Goal: Information Seeking & Learning: Learn about a topic

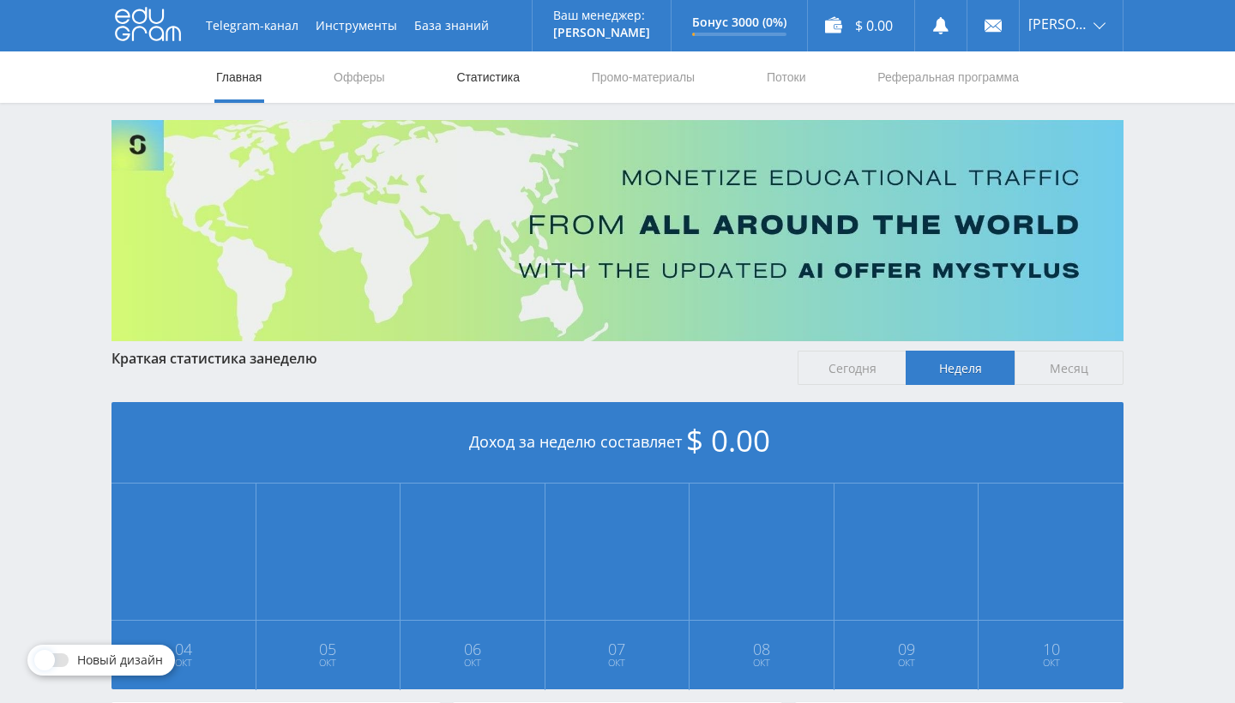
click at [502, 81] on link "Статистика" at bounding box center [487, 76] width 67 height 51
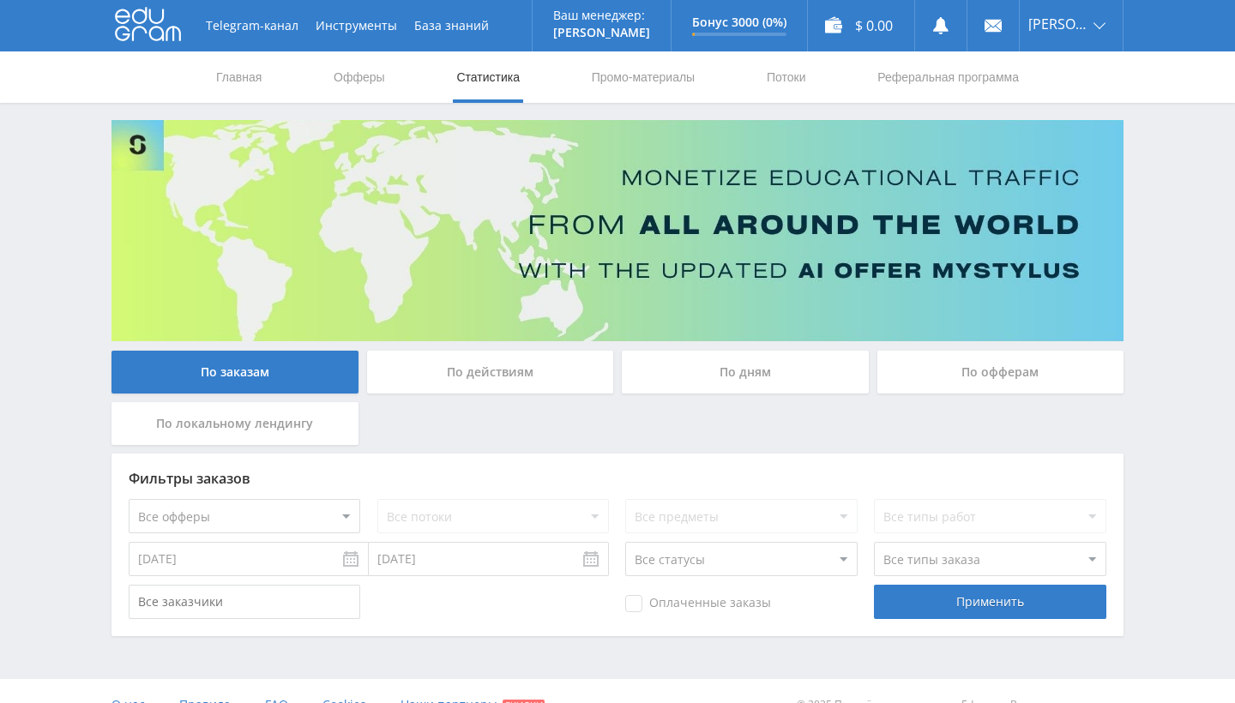
click at [471, 348] on div "По заказам По действиям По дням По офферам По локальному лендингу Фильтры заказ…" at bounding box center [617, 378] width 1029 height 516
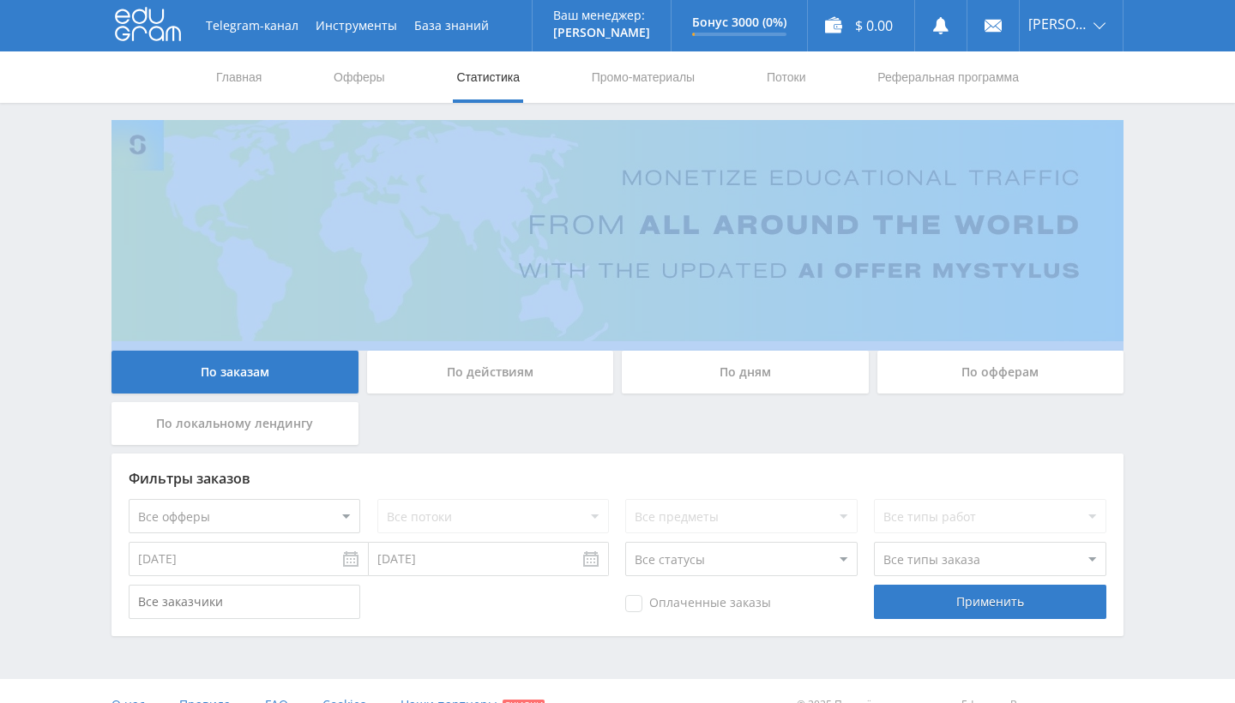
click at [471, 348] on div "По заказам По действиям По дням По офферам По локальному лендингу Фильтры заказ…" at bounding box center [617, 378] width 1029 height 516
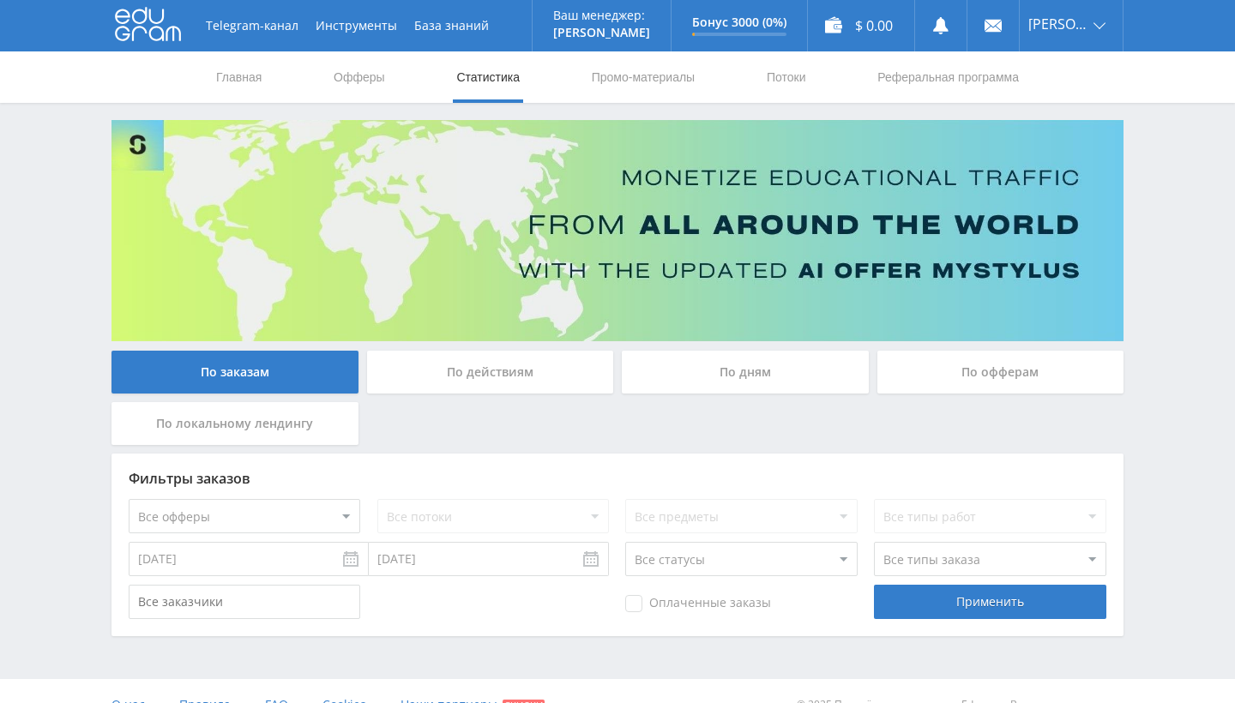
click at [463, 387] on div "По действиям" at bounding box center [490, 372] width 247 height 43
click at [0, 0] on input "По действиям" at bounding box center [0, 0] width 0 height 0
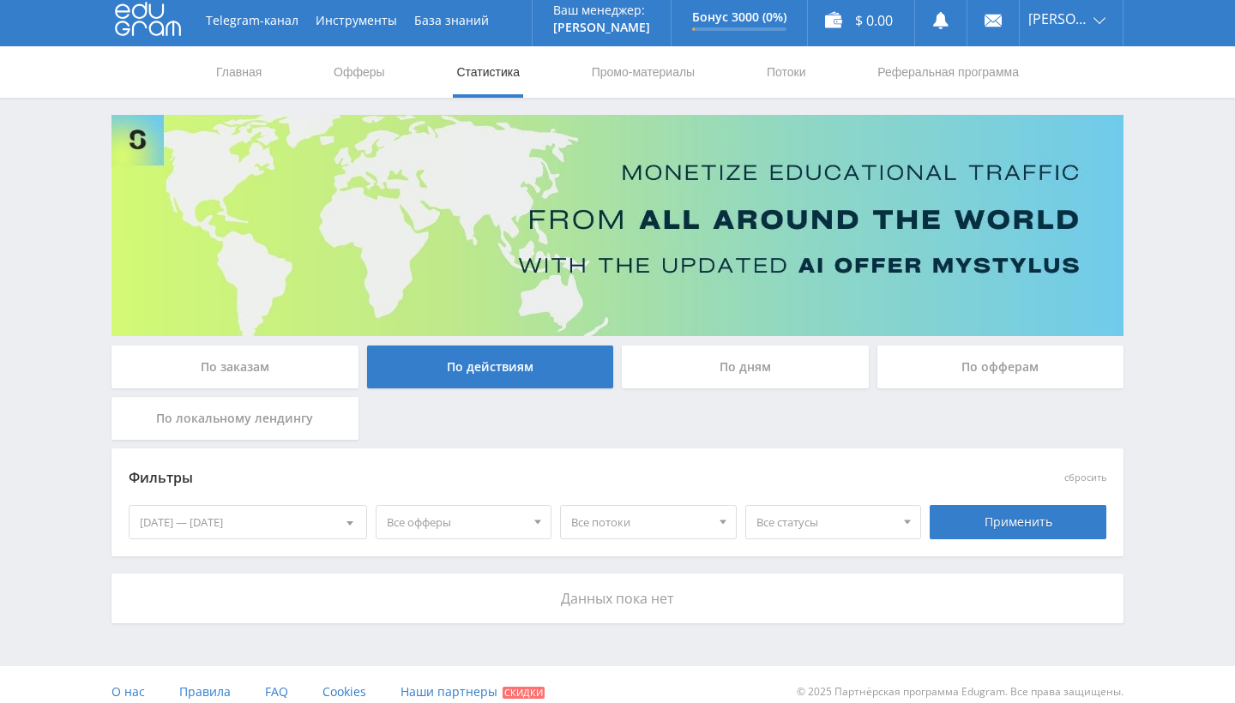
scroll to position [4, 0]
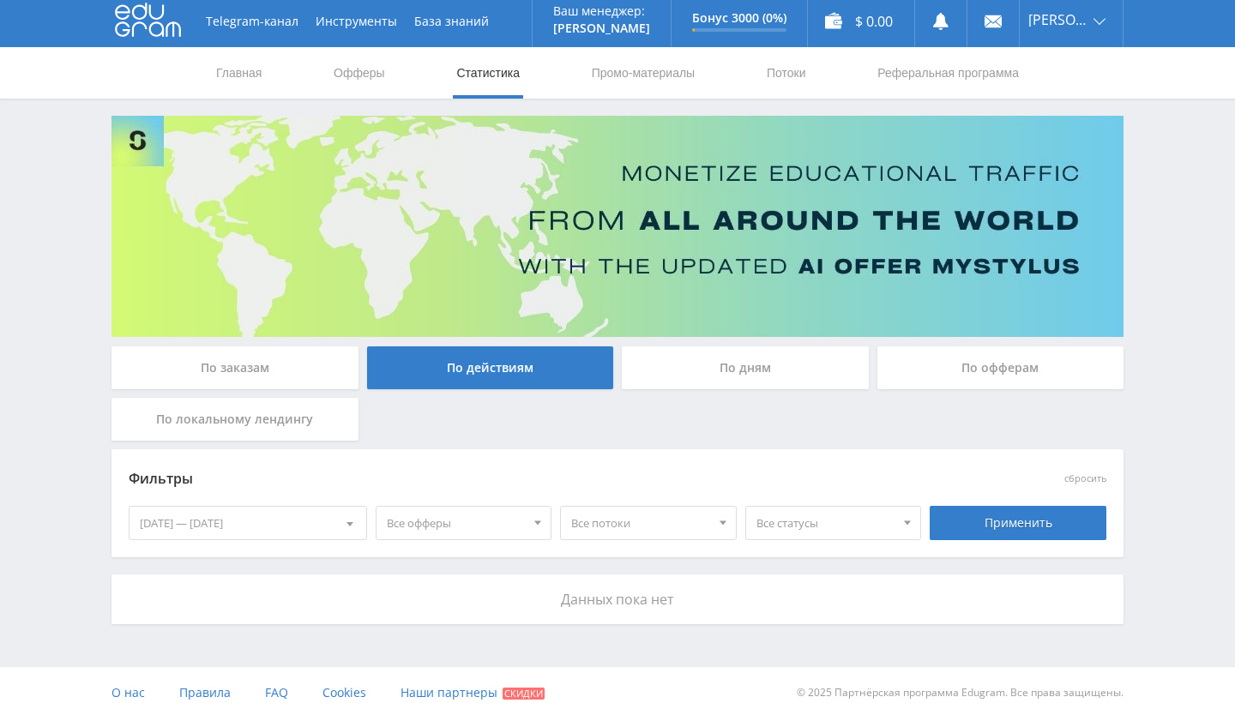
click at [700, 370] on div "По дням" at bounding box center [745, 367] width 247 height 43
click at [0, 0] on input "По дням" at bounding box center [0, 0] width 0 height 0
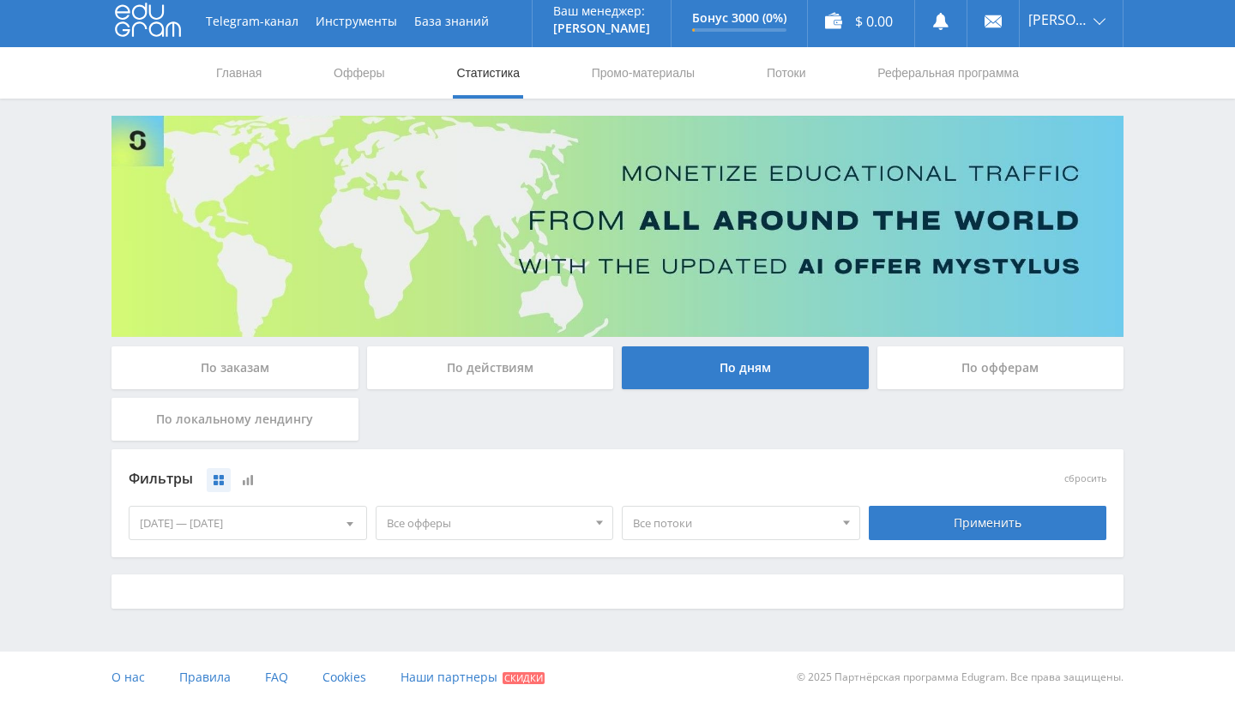
click at [928, 362] on div "По офферам" at bounding box center [1000, 367] width 247 height 43
click at [0, 0] on input "По офферам" at bounding box center [0, 0] width 0 height 0
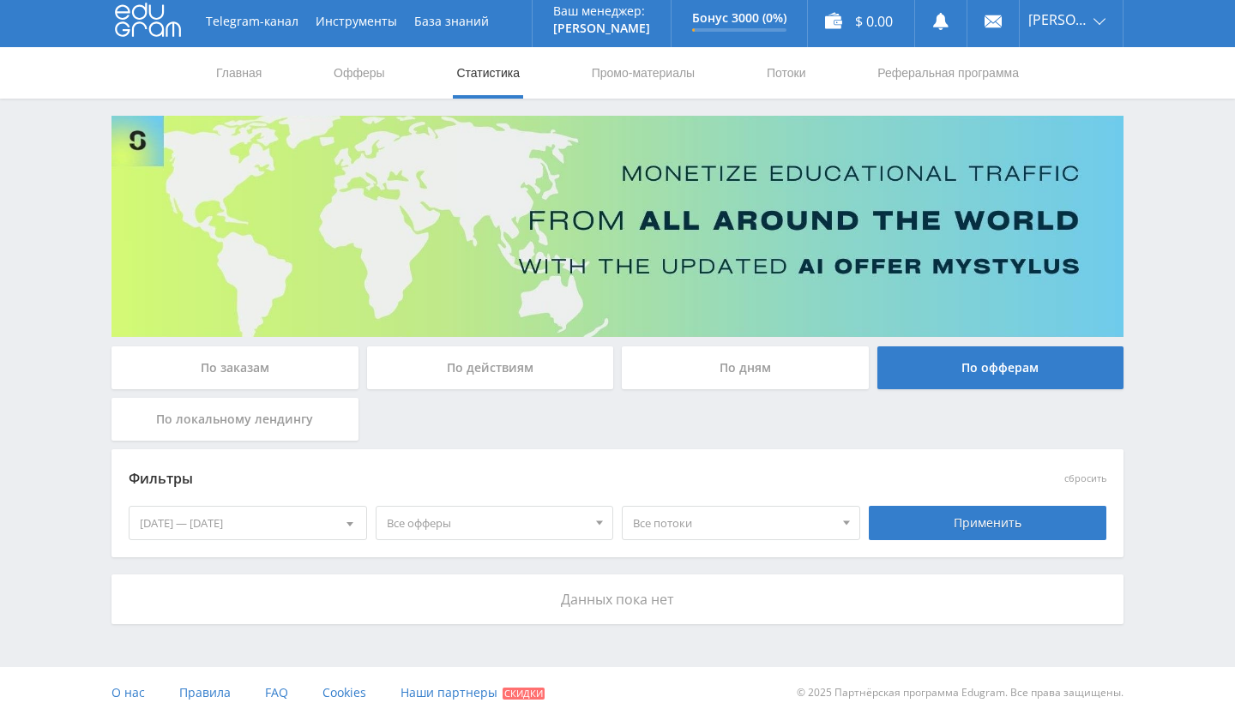
click at [273, 434] on div "По локальному лендингу" at bounding box center [234, 419] width 247 height 43
click at [0, 0] on input "По локальному лендингу" at bounding box center [0, 0] width 0 height 0
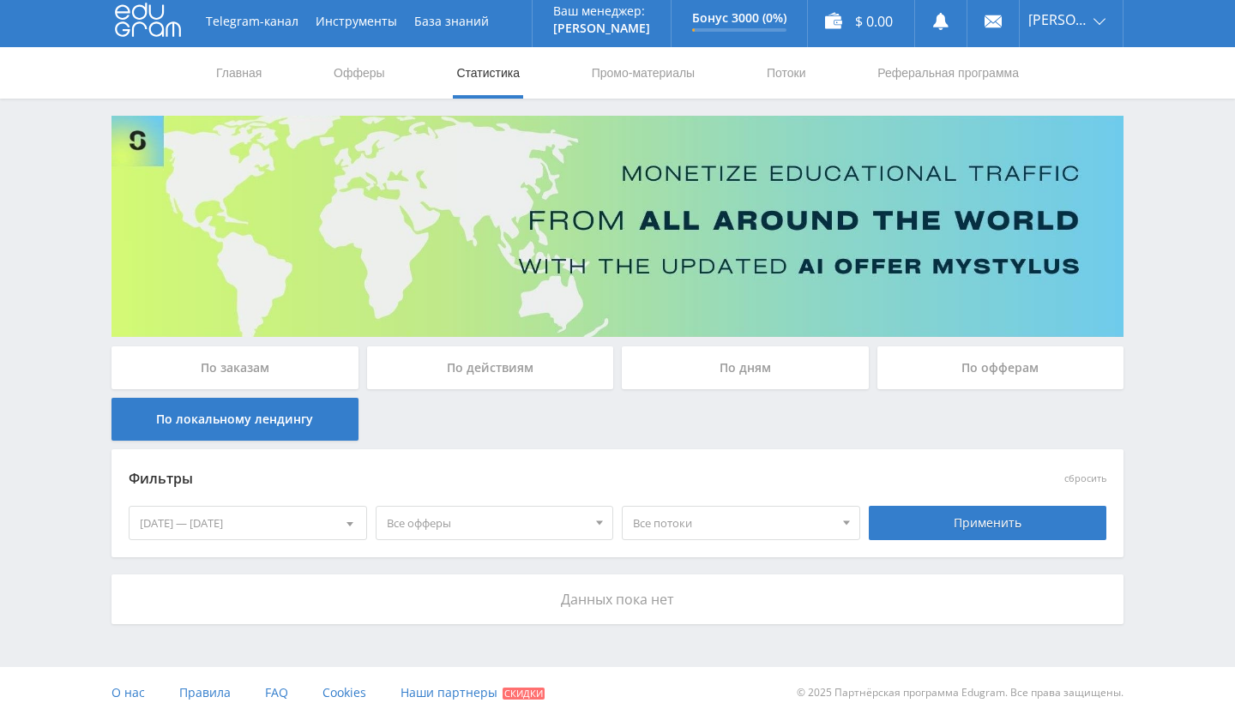
scroll to position [0, 0]
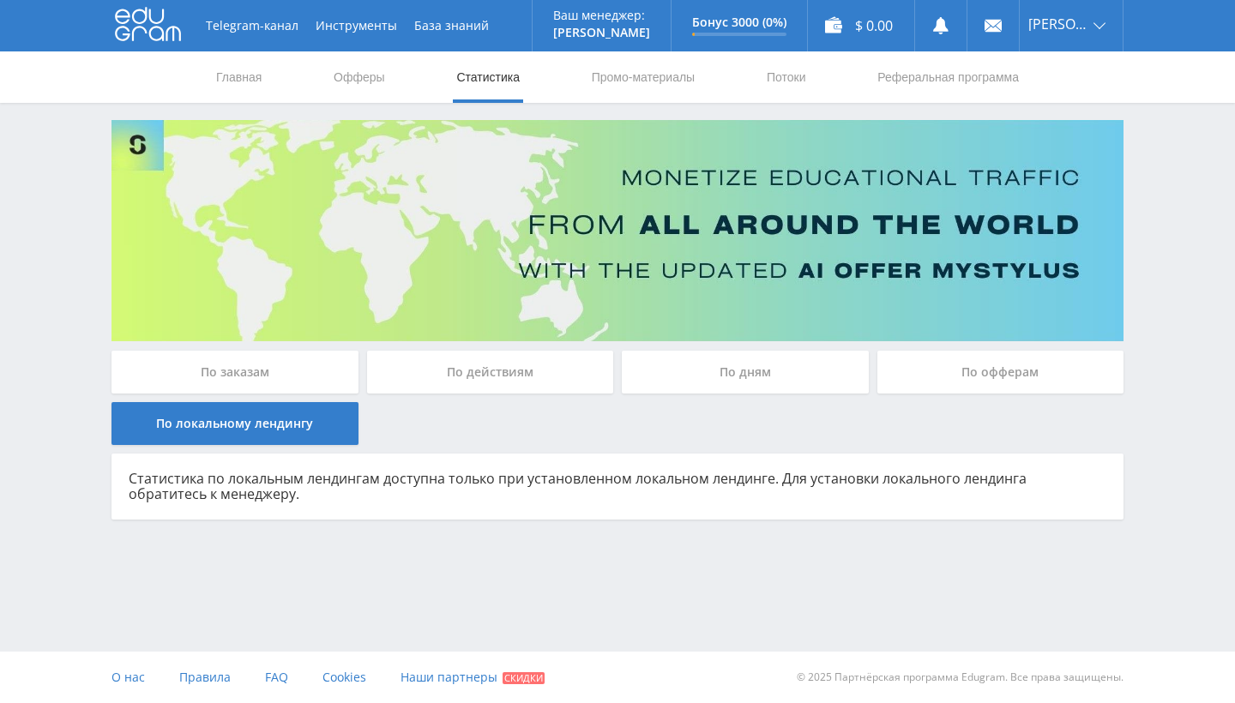
click at [299, 370] on div "По заказам" at bounding box center [234, 372] width 247 height 43
click at [0, 0] on input "По заказам" at bounding box center [0, 0] width 0 height 0
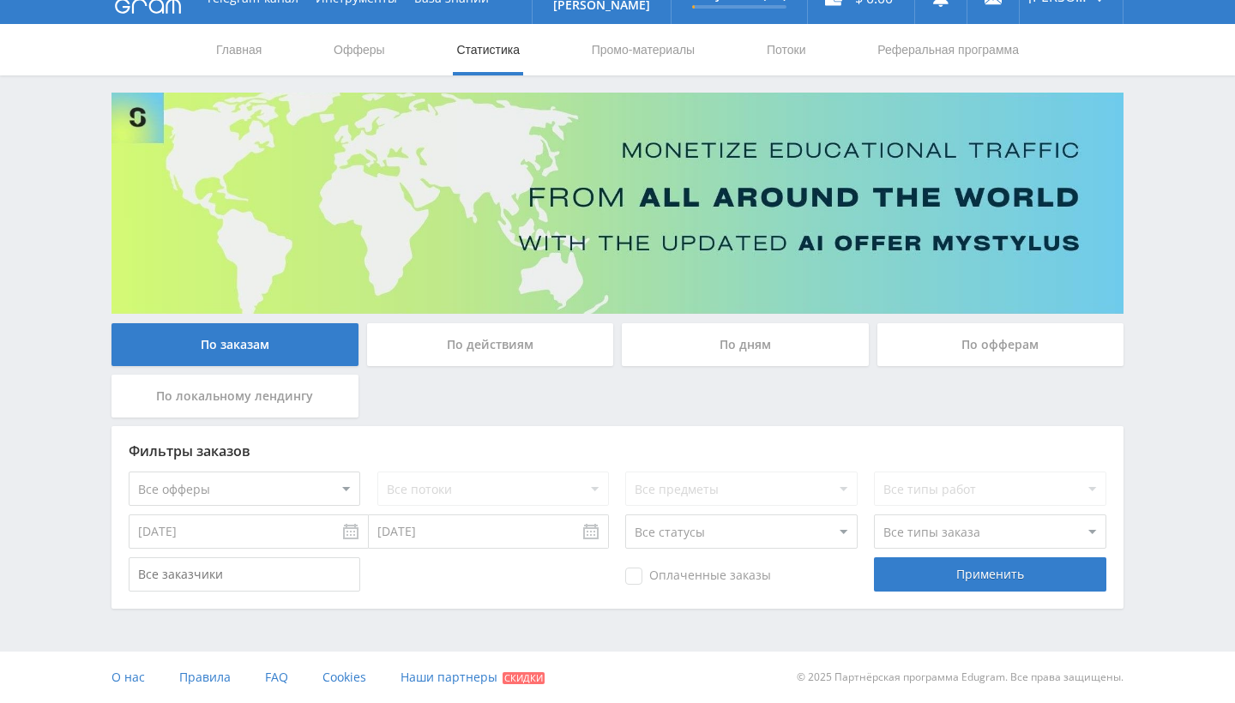
scroll to position [27, 0]
click at [565, 341] on div "По действиям" at bounding box center [490, 344] width 247 height 43
click at [0, 0] on input "По действиям" at bounding box center [0, 0] width 0 height 0
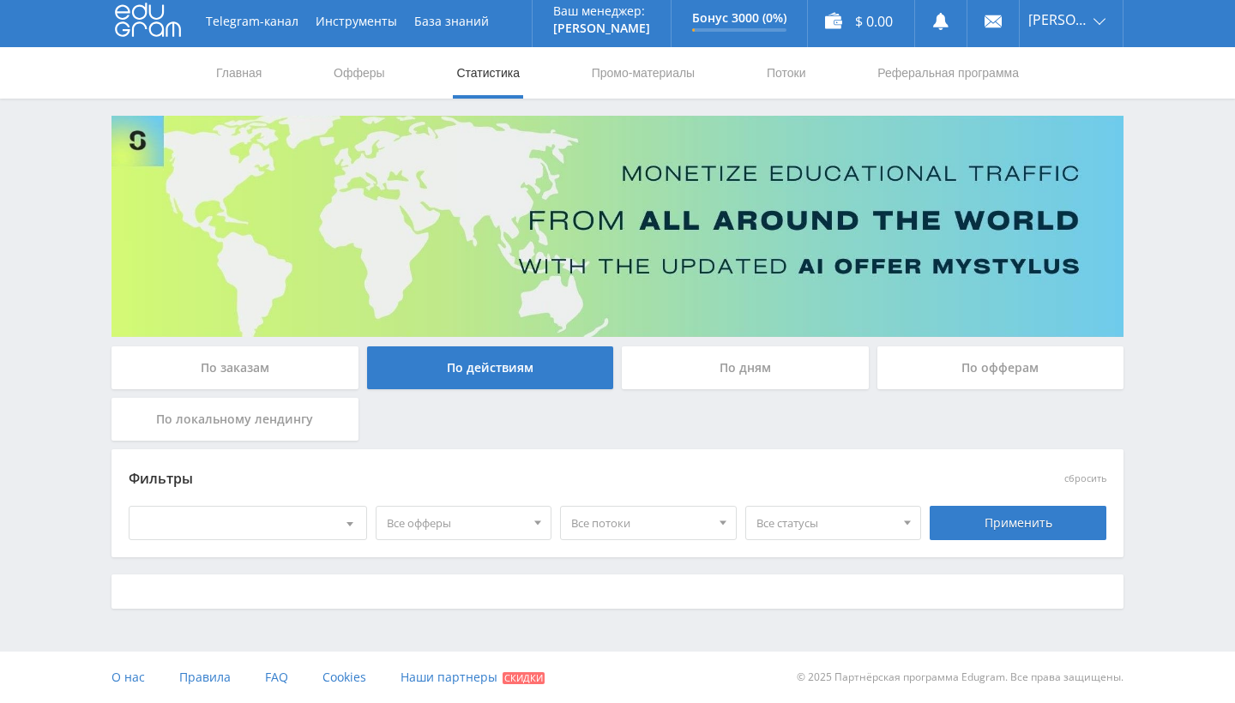
scroll to position [4, 0]
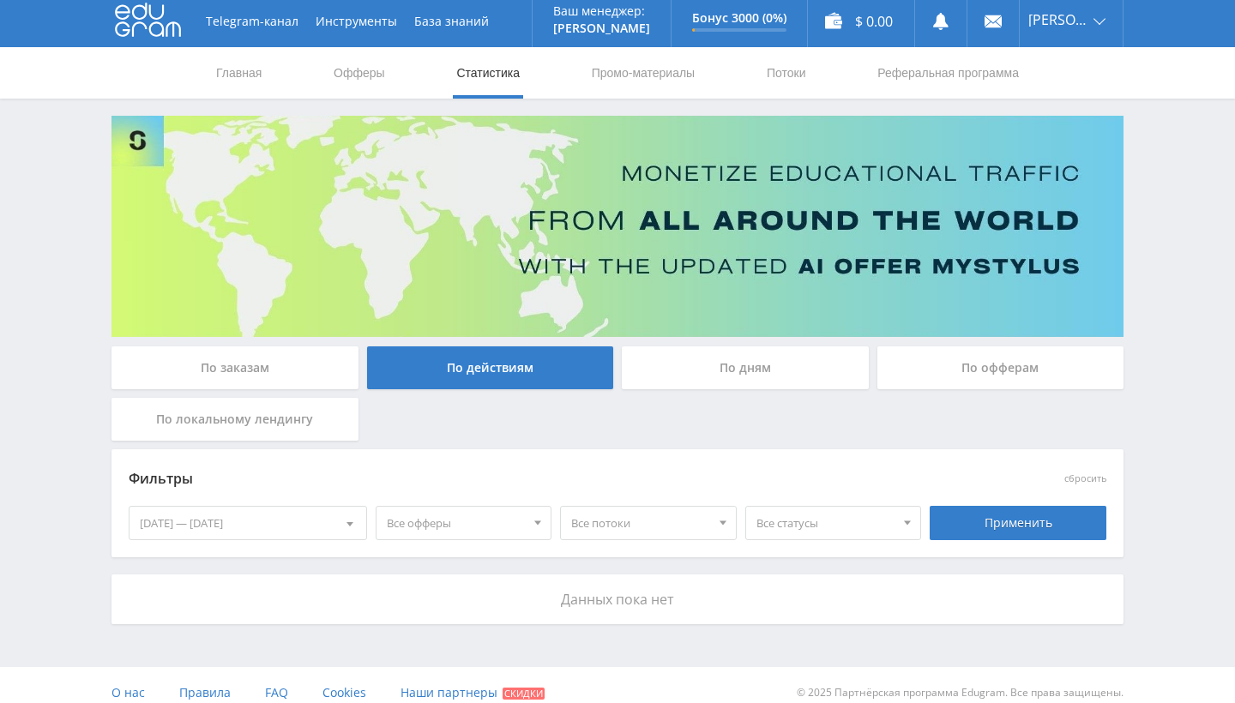
click at [737, 364] on div "По дням" at bounding box center [745, 367] width 247 height 43
click at [0, 0] on input "По дням" at bounding box center [0, 0] width 0 height 0
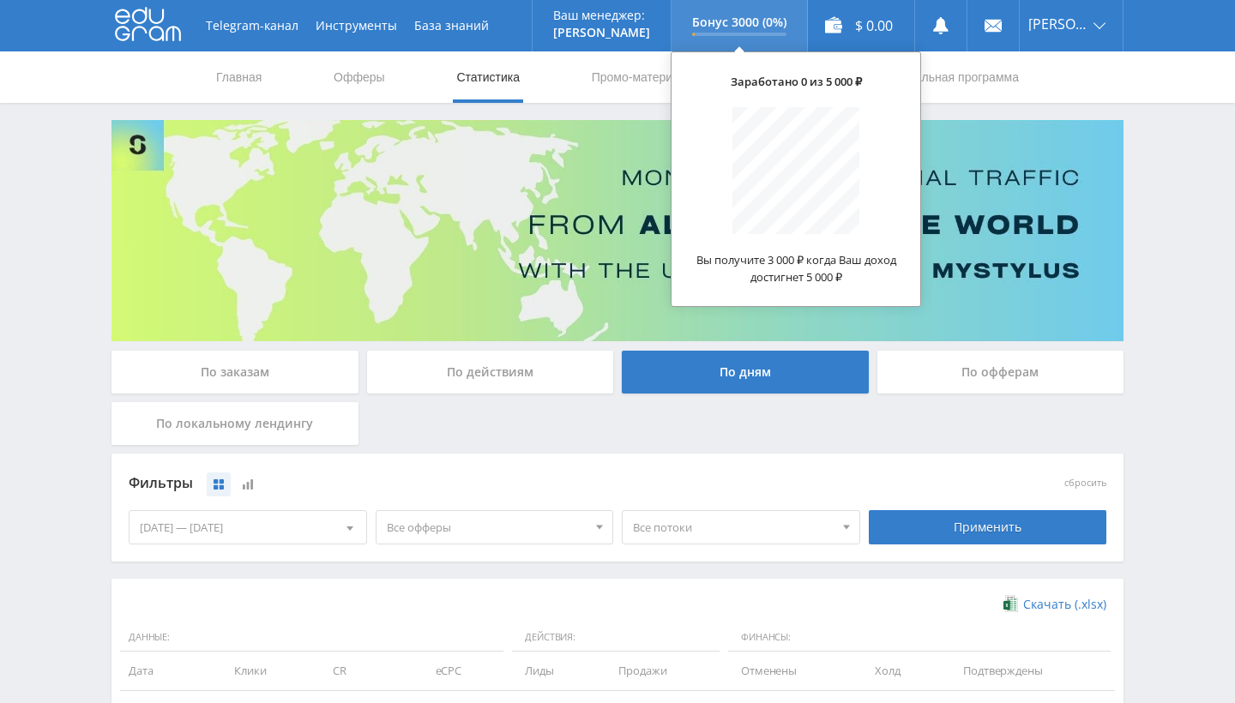
scroll to position [0, 0]
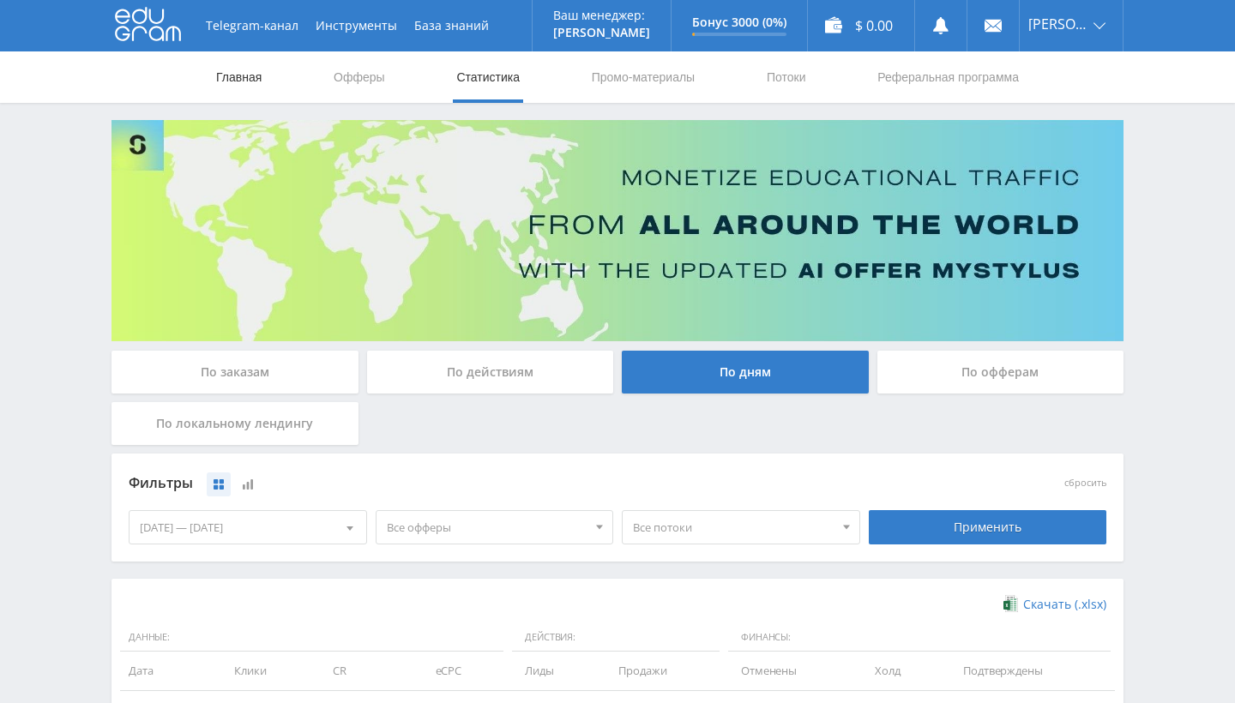
click at [240, 80] on link "Главная" at bounding box center [238, 76] width 49 height 51
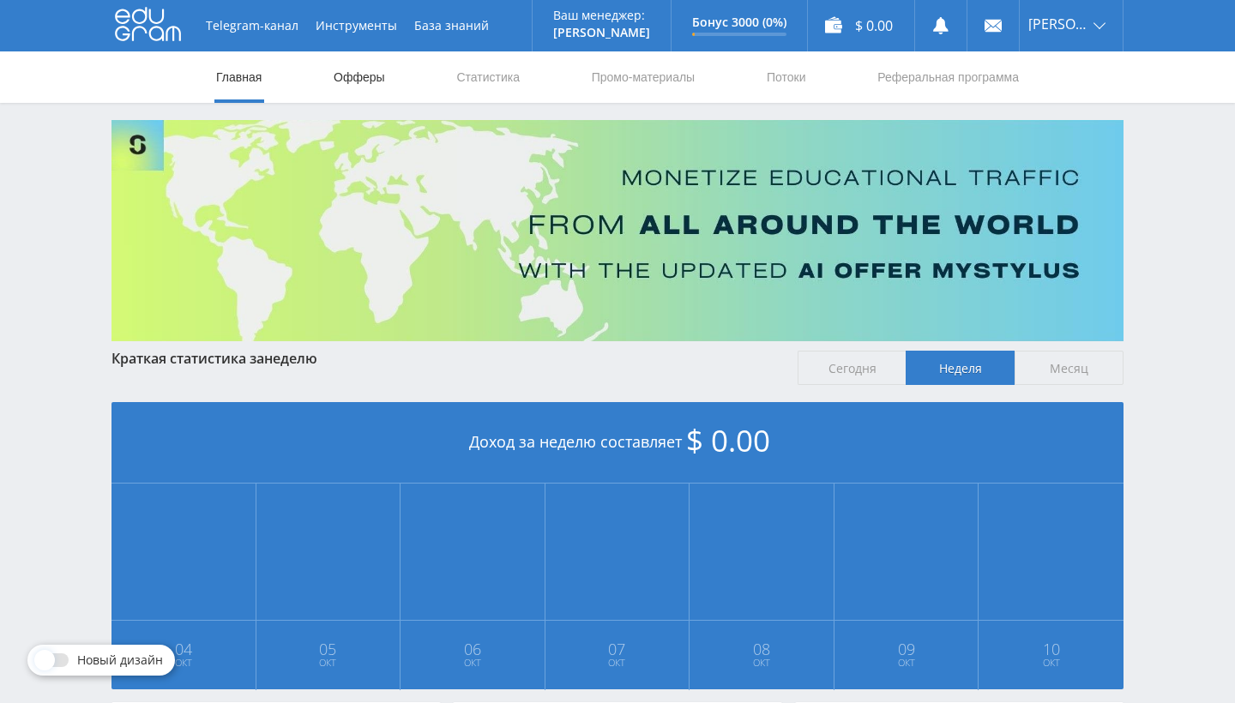
click at [377, 74] on link "Офферы" at bounding box center [359, 76] width 55 height 51
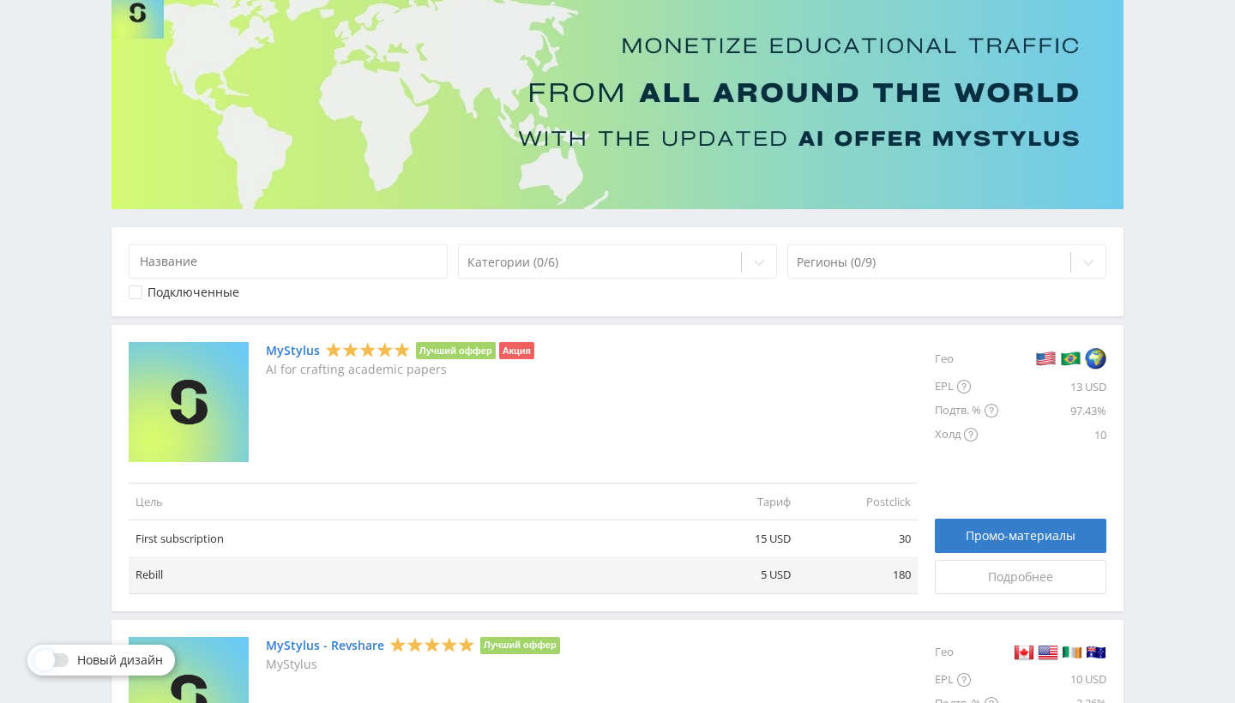
scroll to position [141, 0]
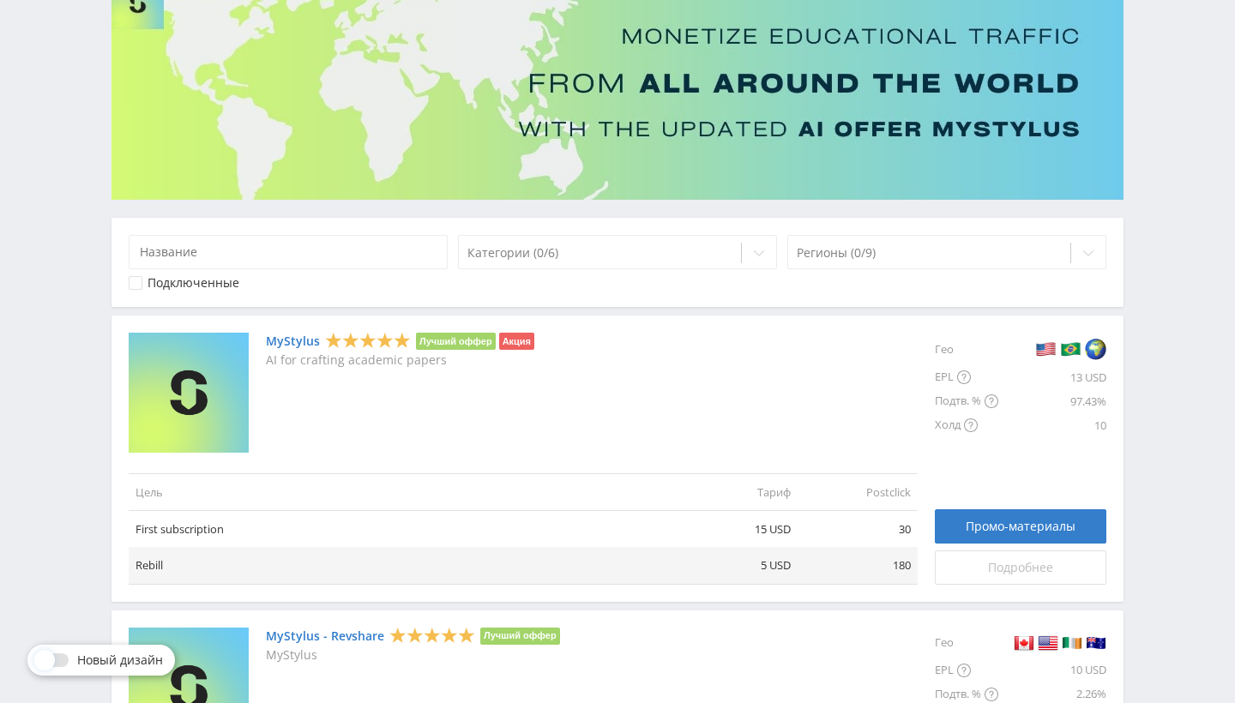
click at [983, 566] on div "Подробнее" at bounding box center [1020, 568] width 129 height 14
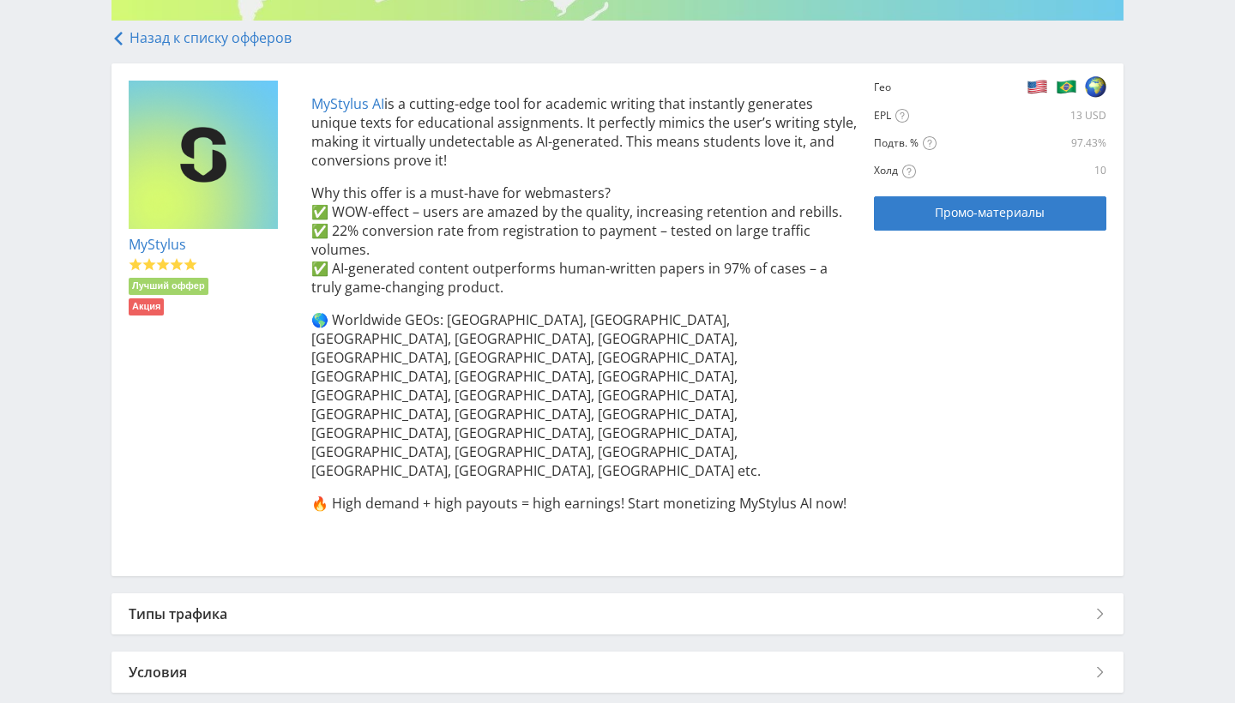
scroll to position [319, 0]
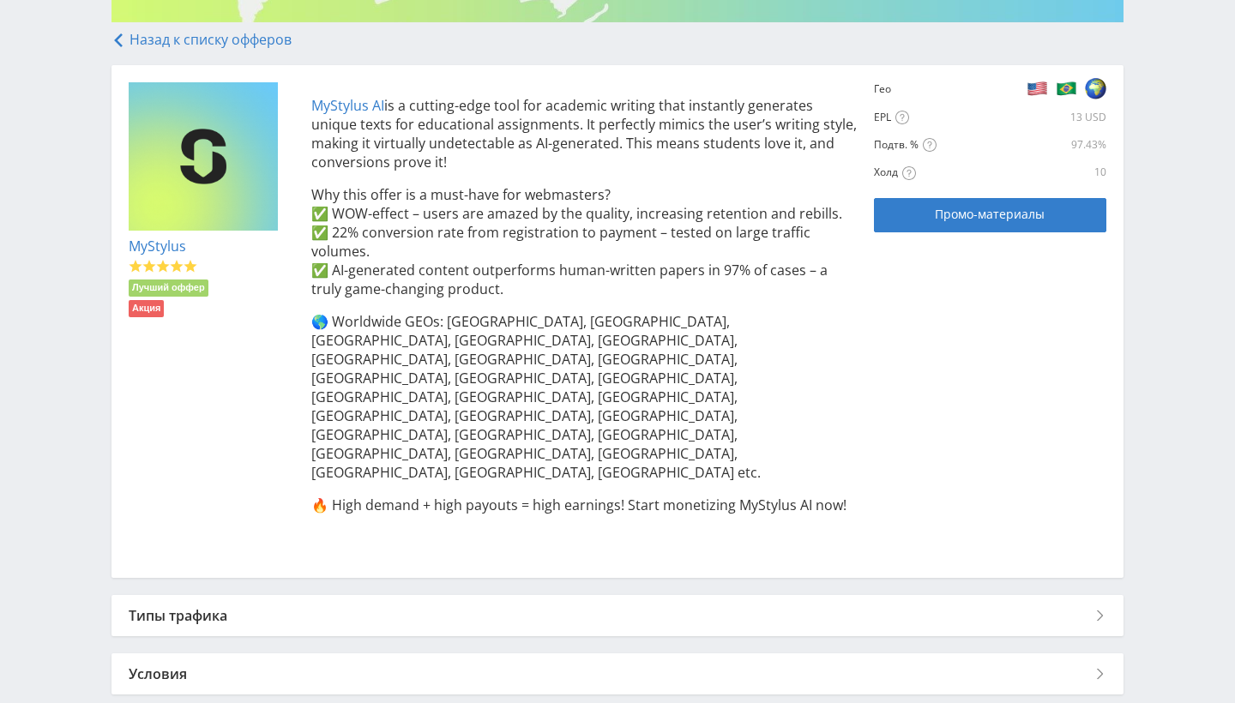
click at [802, 595] on div "Типы трафика" at bounding box center [617, 615] width 1012 height 41
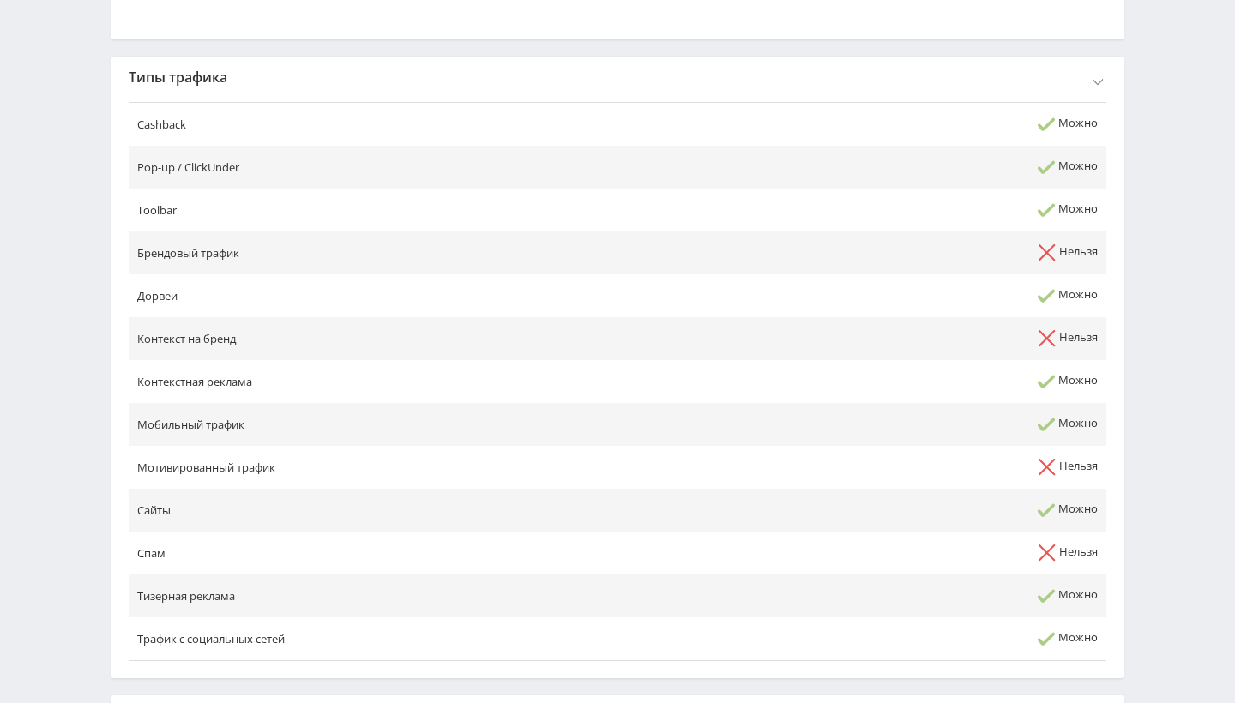
scroll to position [858, 0]
click at [834, 695] on div "Условия" at bounding box center [617, 715] width 1012 height 41
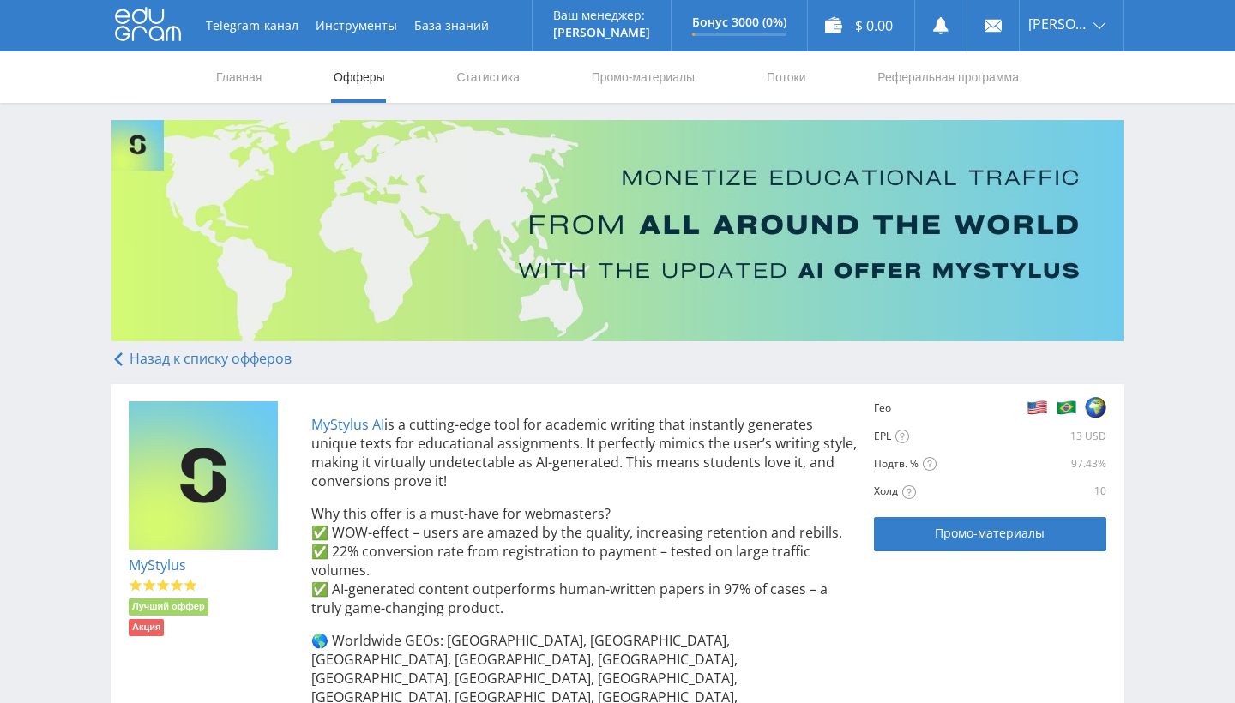
scroll to position [0, 0]
click at [499, 82] on link "Статистика" at bounding box center [487, 76] width 67 height 51
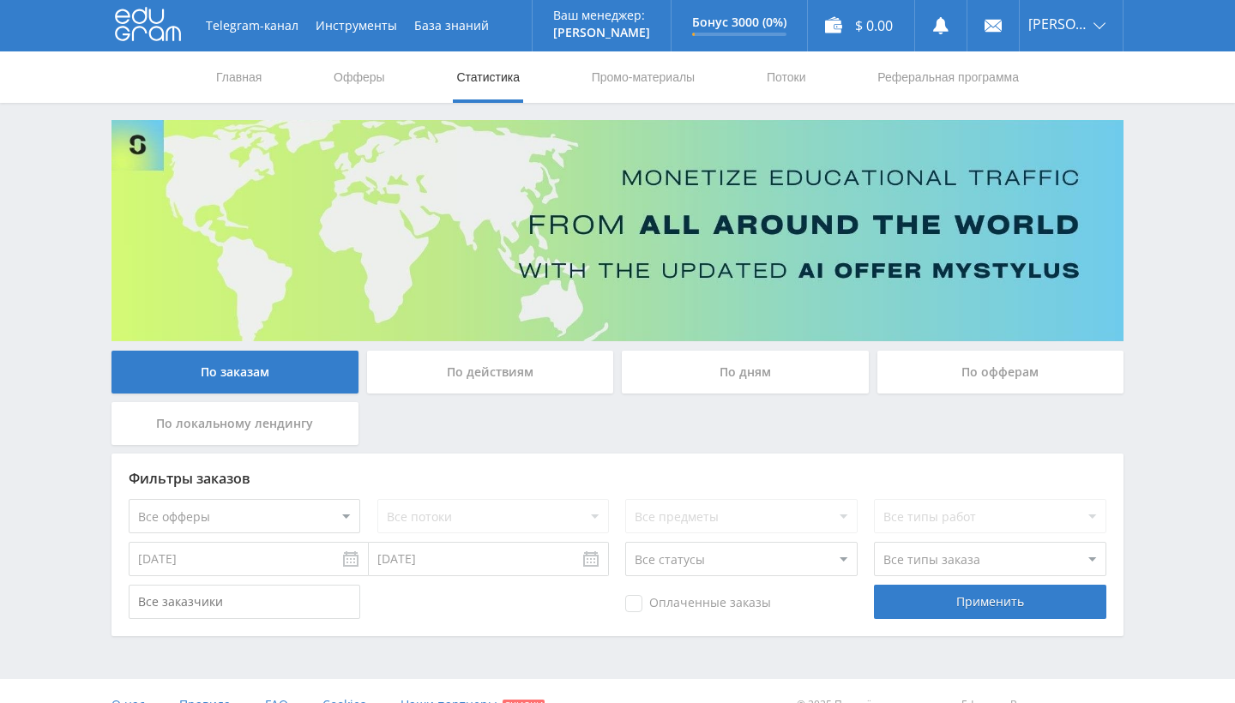
click at [520, 379] on div "По действиям" at bounding box center [490, 372] width 247 height 43
click at [0, 0] on input "По действиям" at bounding box center [0, 0] width 0 height 0
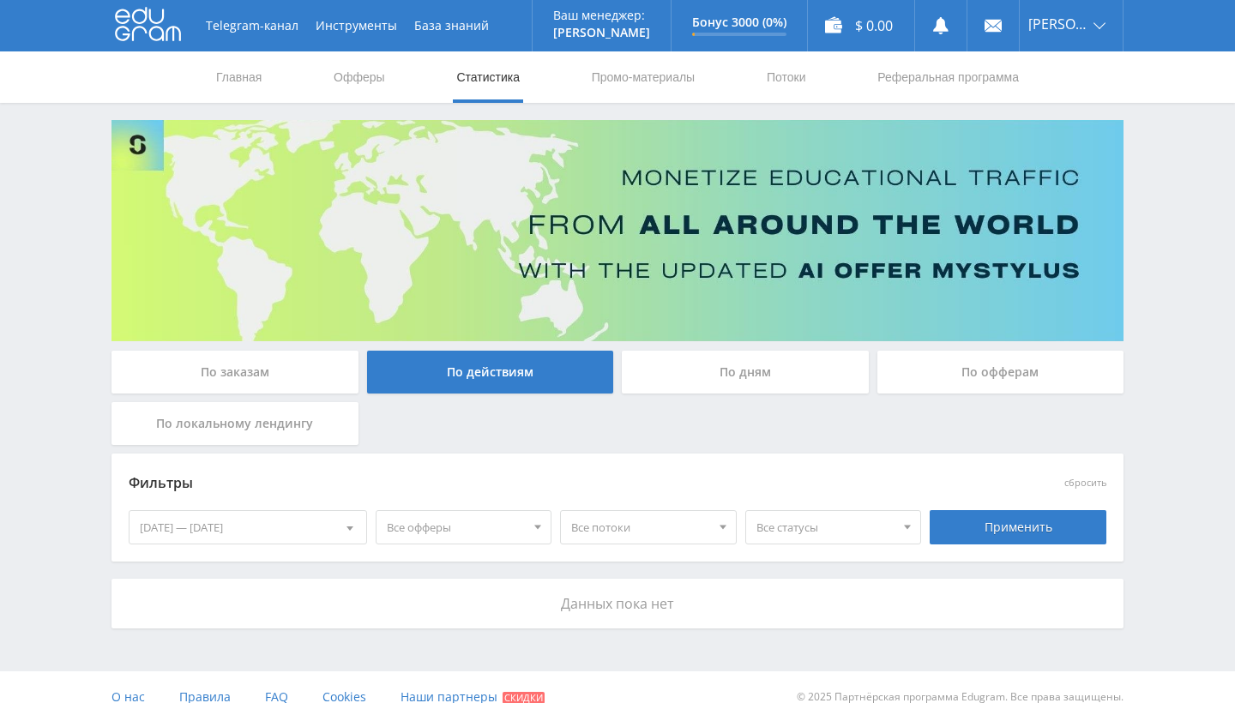
click at [695, 382] on div "По дням" at bounding box center [745, 372] width 247 height 43
click at [0, 0] on input "По дням" at bounding box center [0, 0] width 0 height 0
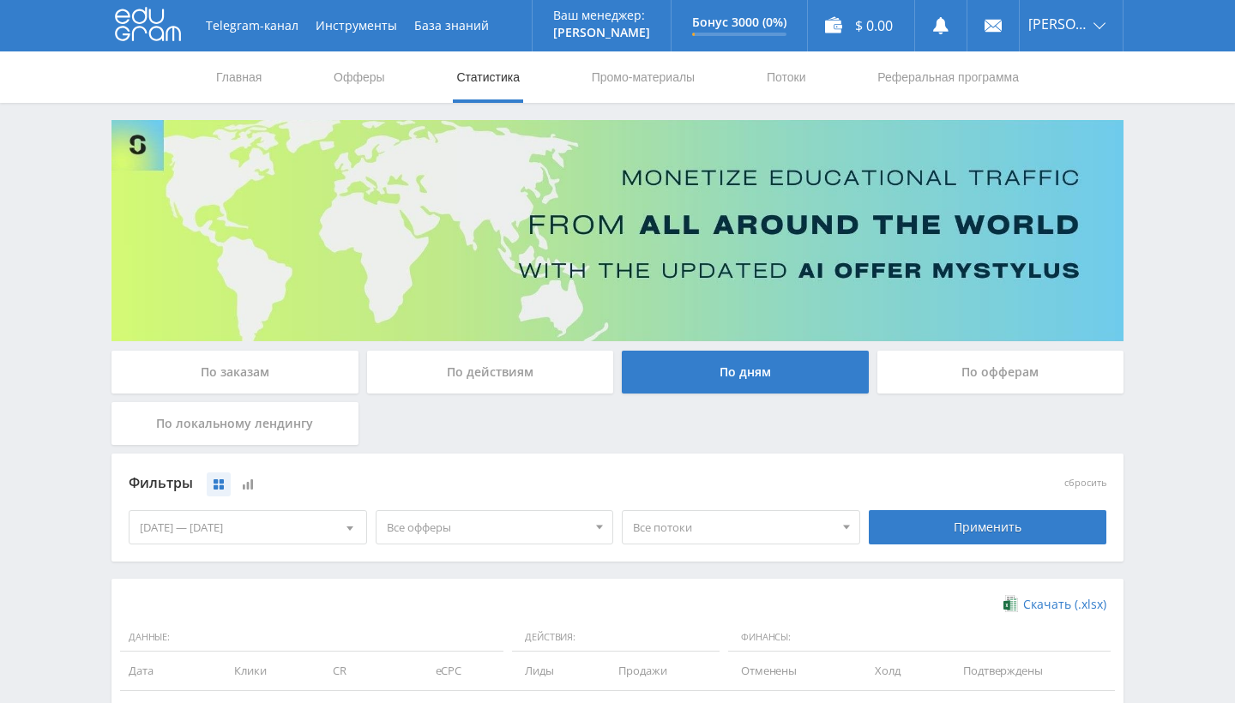
click at [1019, 376] on div "По офферам" at bounding box center [1000, 372] width 247 height 43
click at [0, 0] on input "По офферам" at bounding box center [0, 0] width 0 height 0
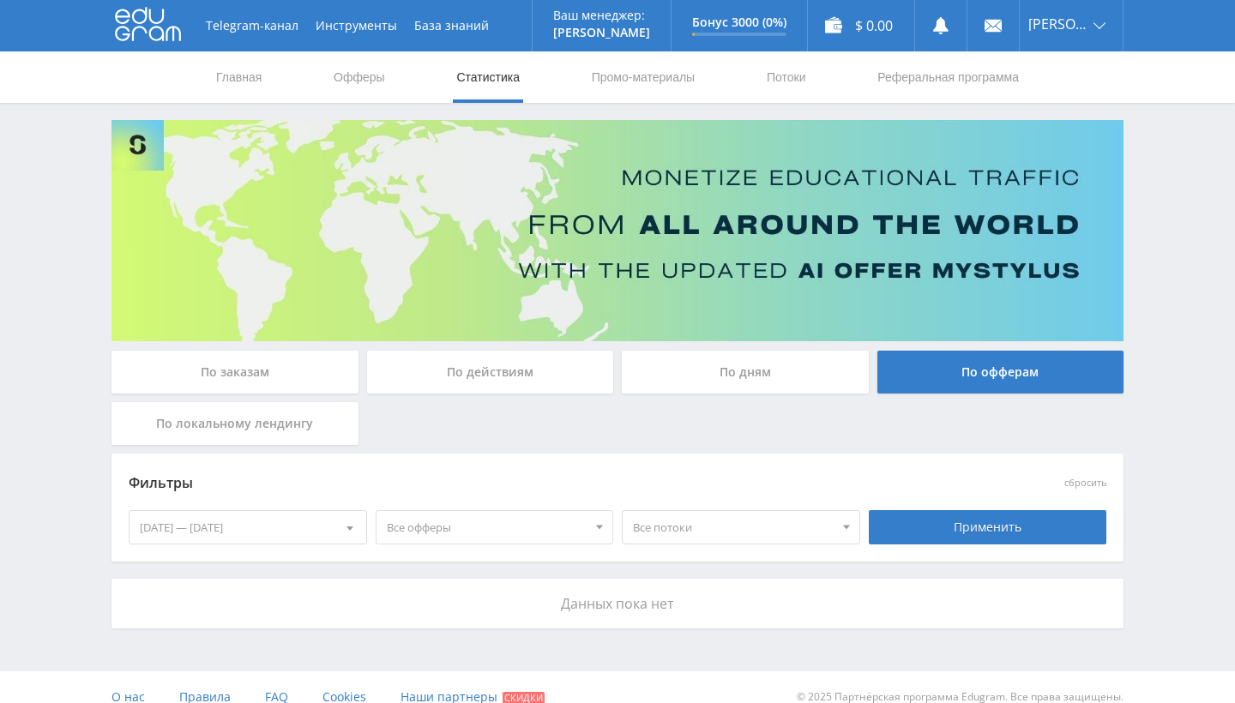
click at [489, 69] on link "Статистика" at bounding box center [487, 76] width 67 height 51
click at [255, 74] on link "Главная" at bounding box center [238, 76] width 49 height 51
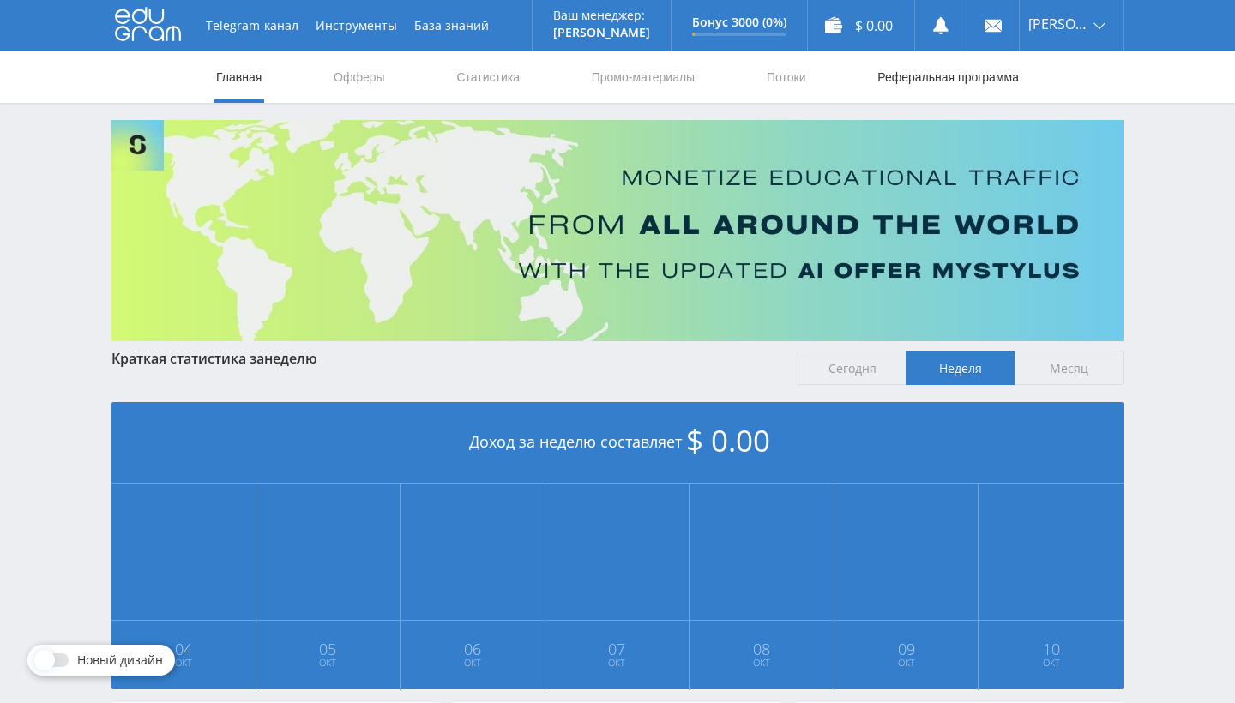
click at [907, 86] on link "Реферальная программа" at bounding box center [947, 76] width 145 height 51
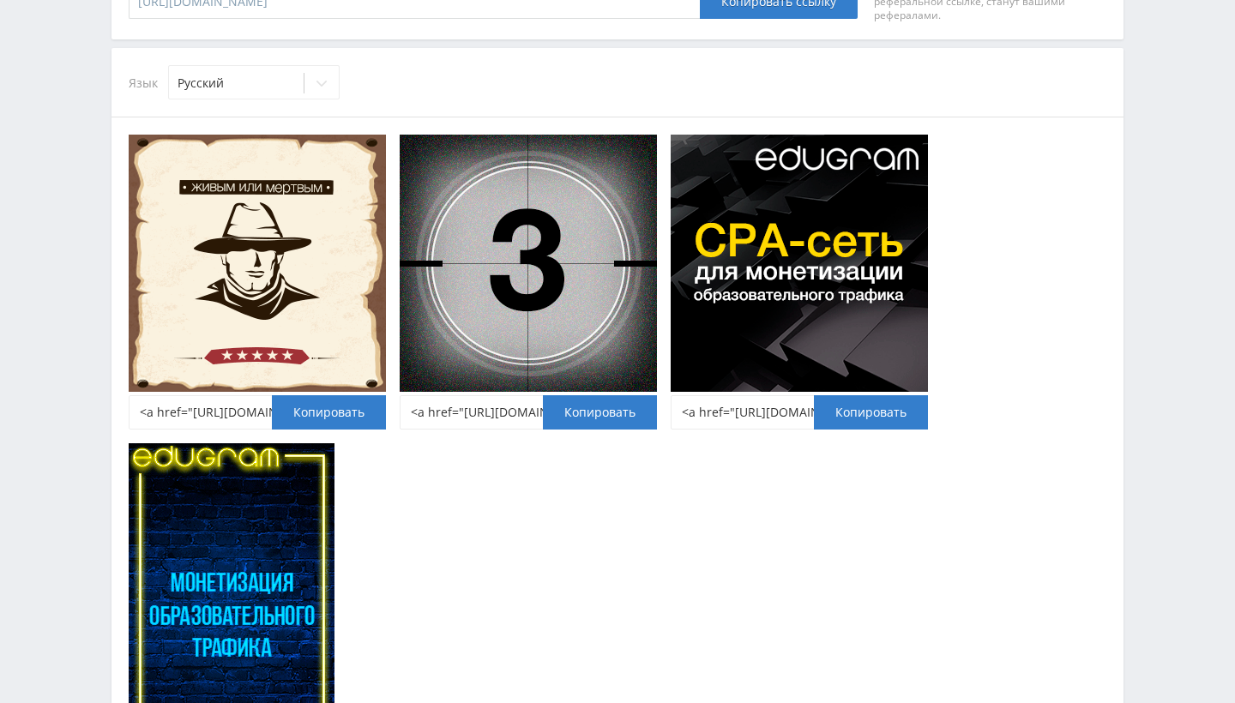
scroll to position [623, 0]
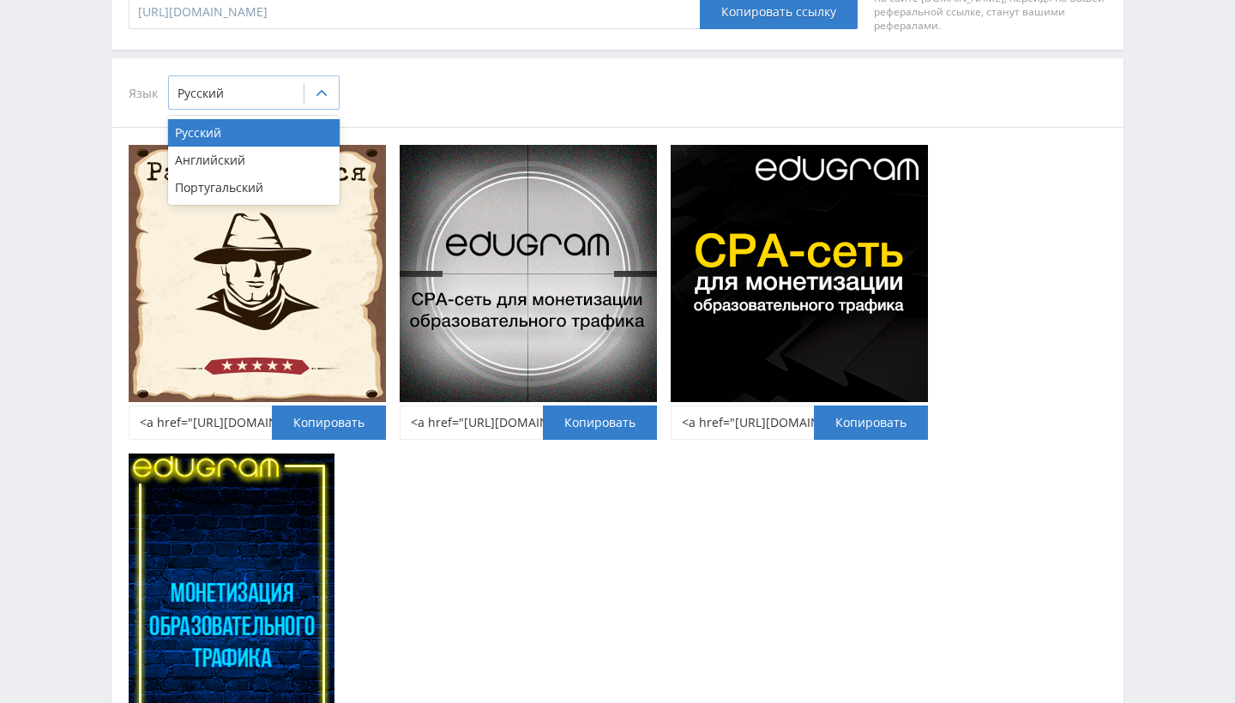
click at [326, 93] on icon at bounding box center [322, 94] width 14 height 14
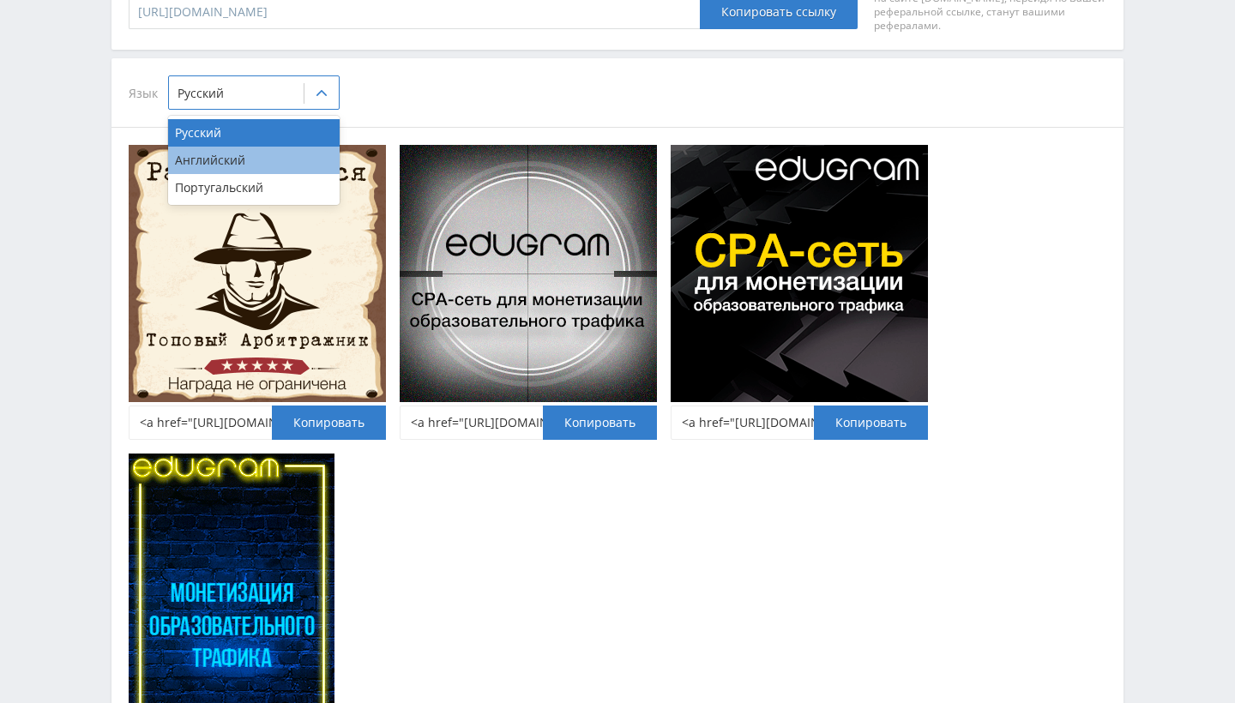
click at [303, 159] on div "Английский" at bounding box center [253, 160] width 171 height 27
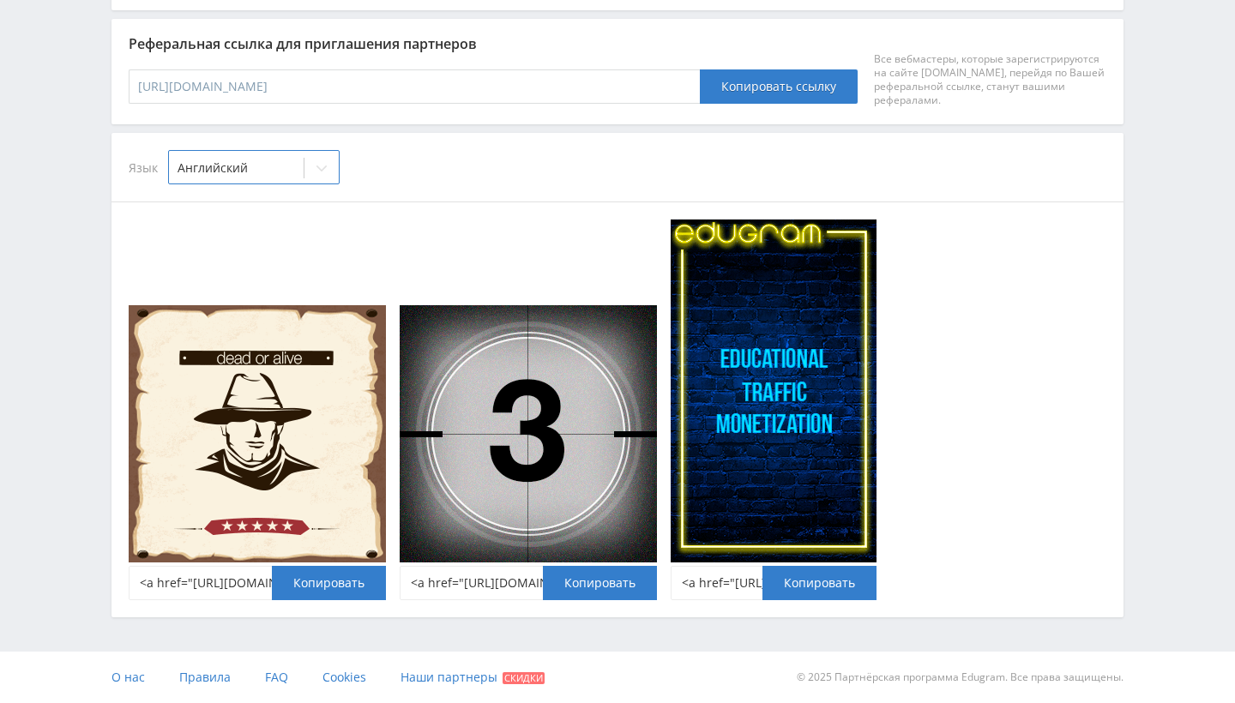
scroll to position [548, 0]
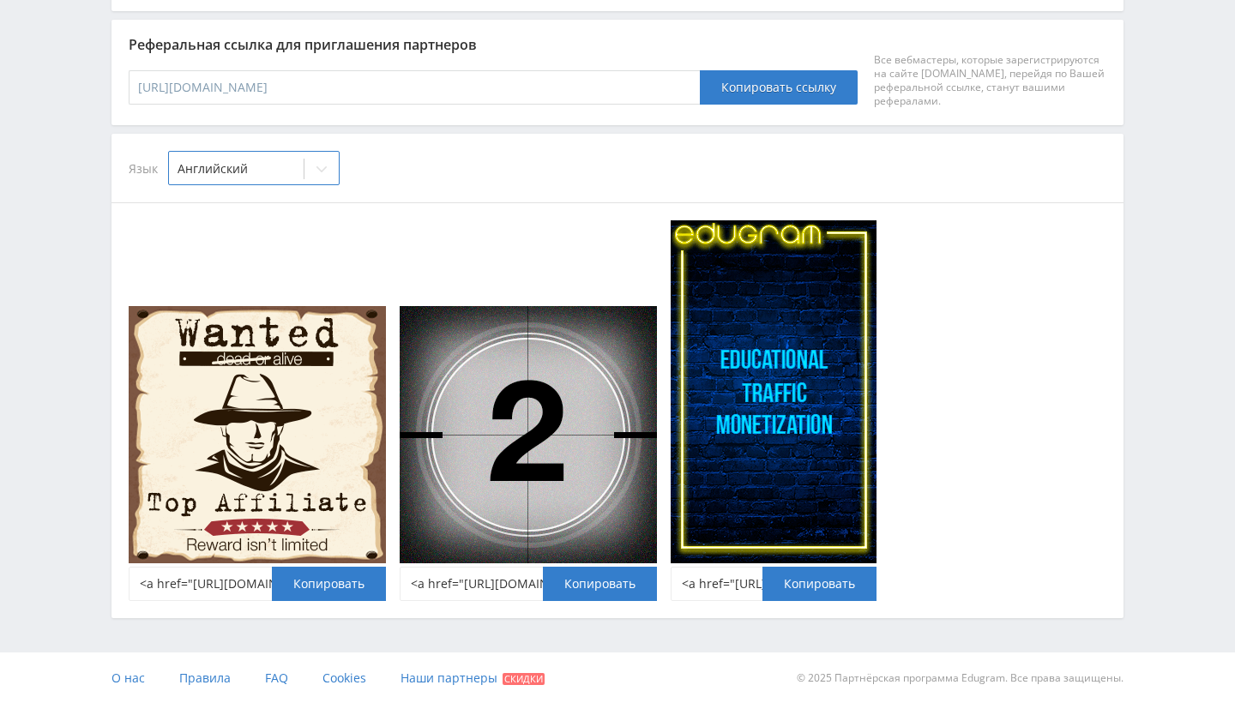
click at [314, 472] on img at bounding box center [257, 434] width 257 height 257
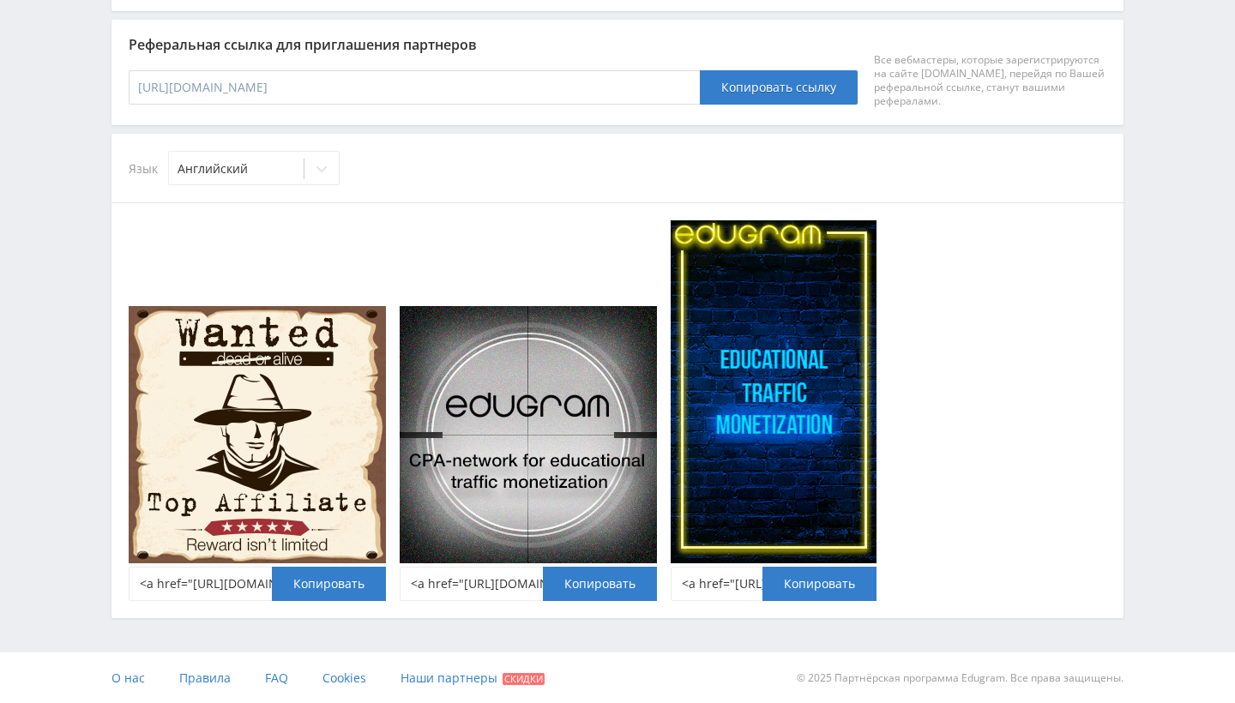
click at [431, 189] on div "[PERSON_NAME]" at bounding box center [617, 168] width 1012 height 69
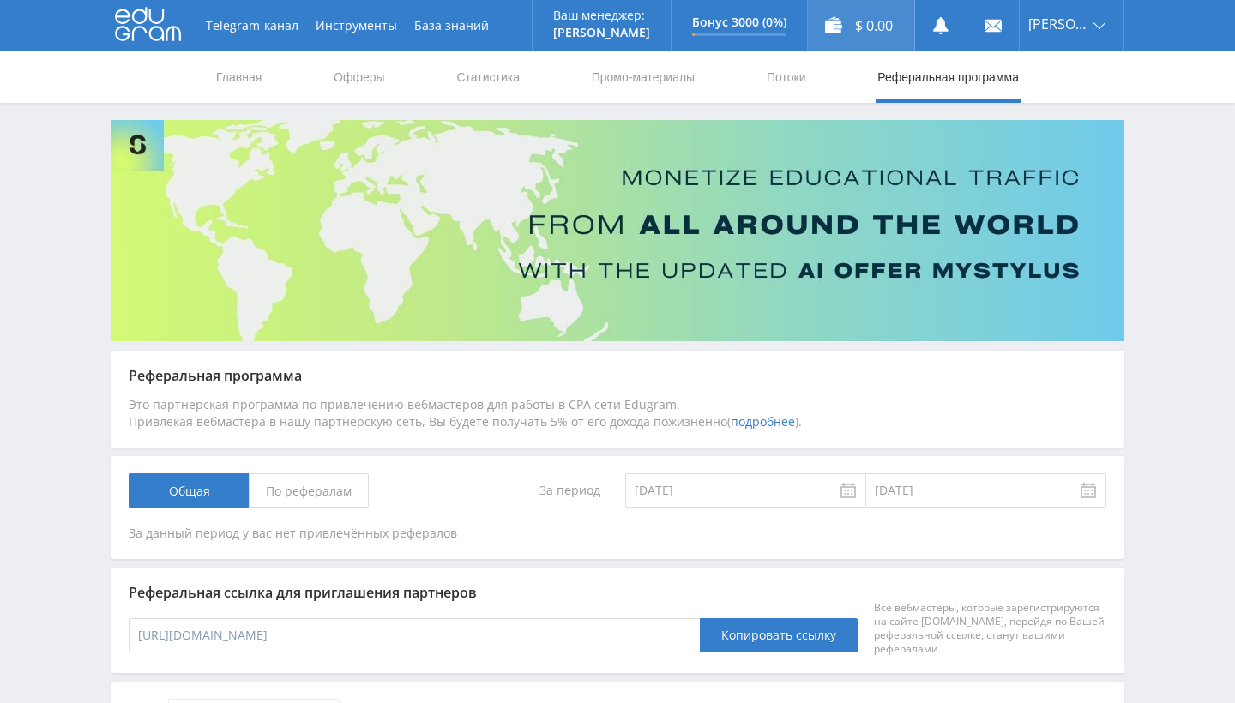
scroll to position [0, 0]
